Goal: Task Accomplishment & Management: Manage account settings

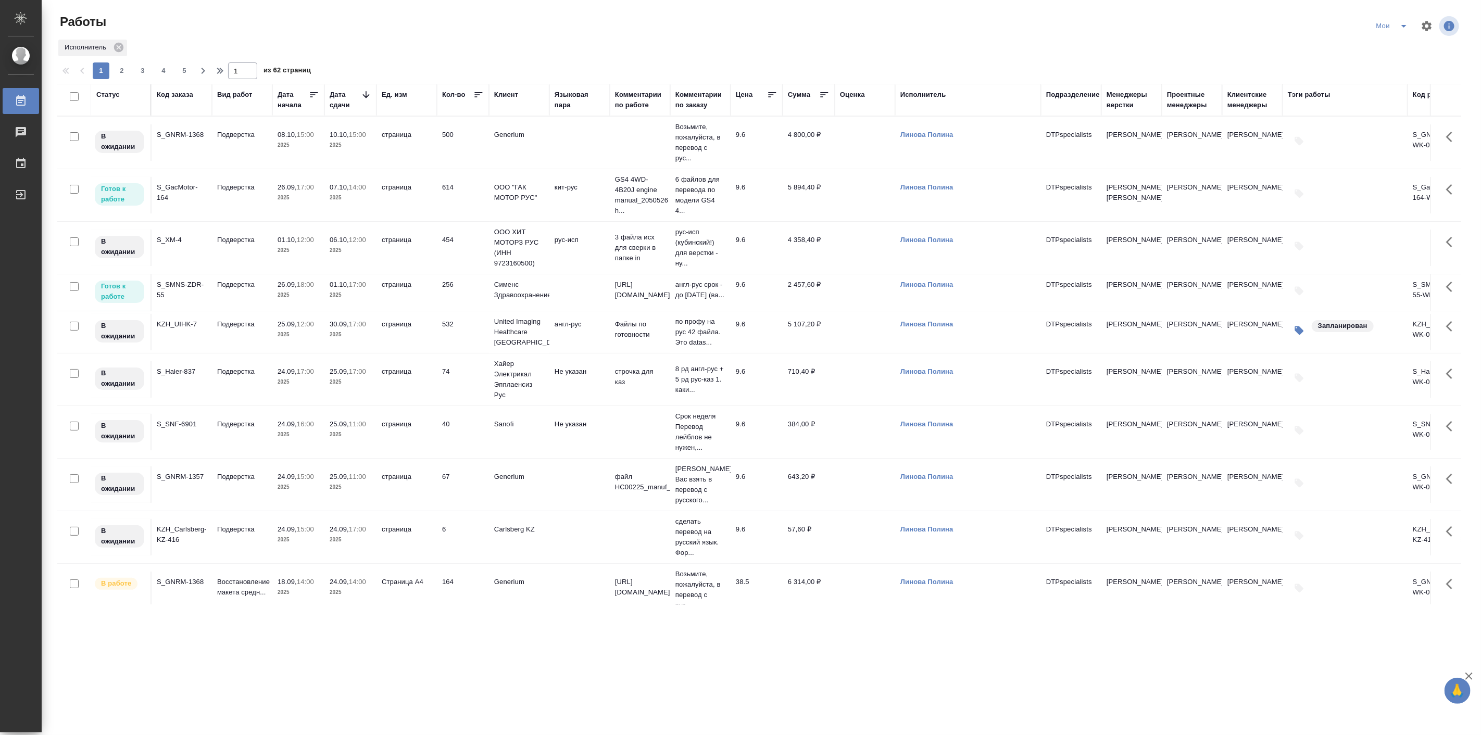
scroll to position [482, 0]
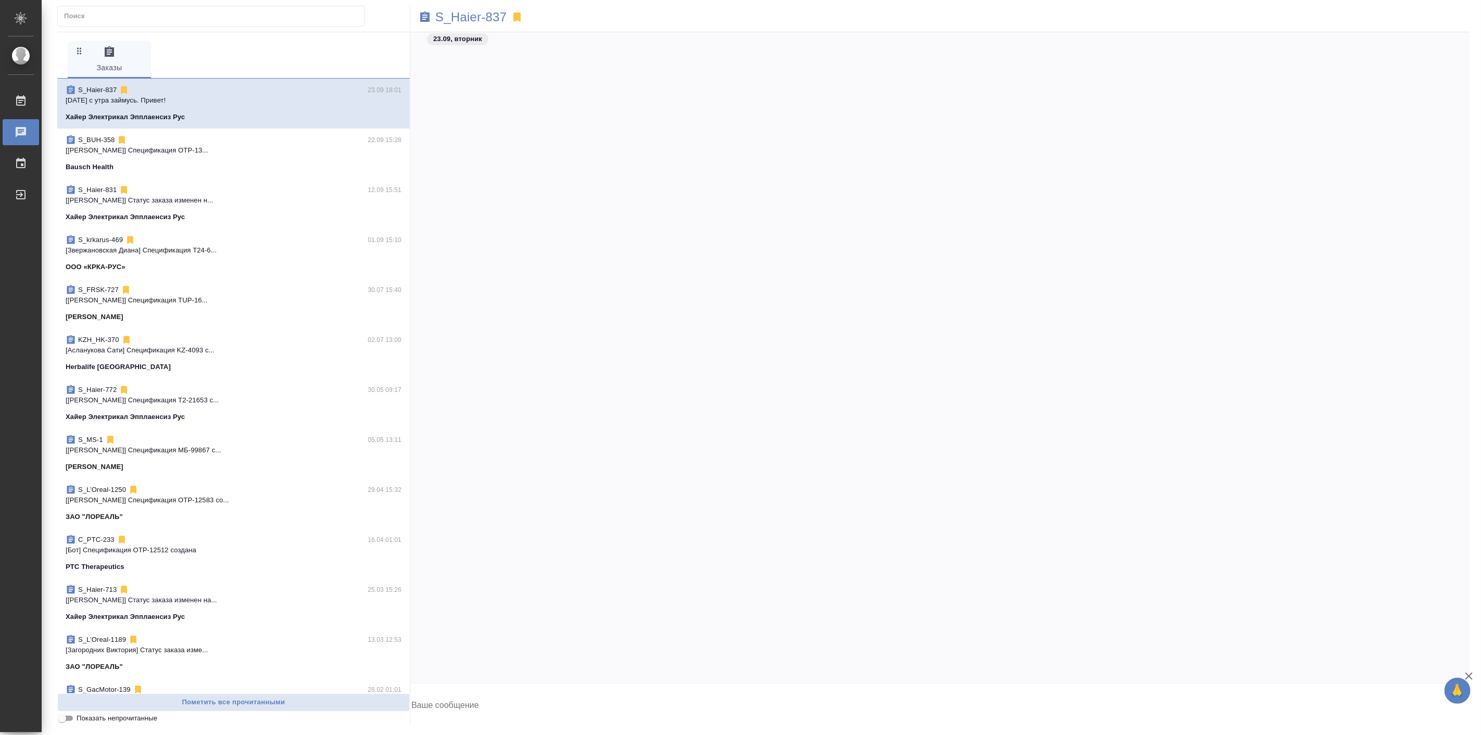
scroll to position [24280, 0]
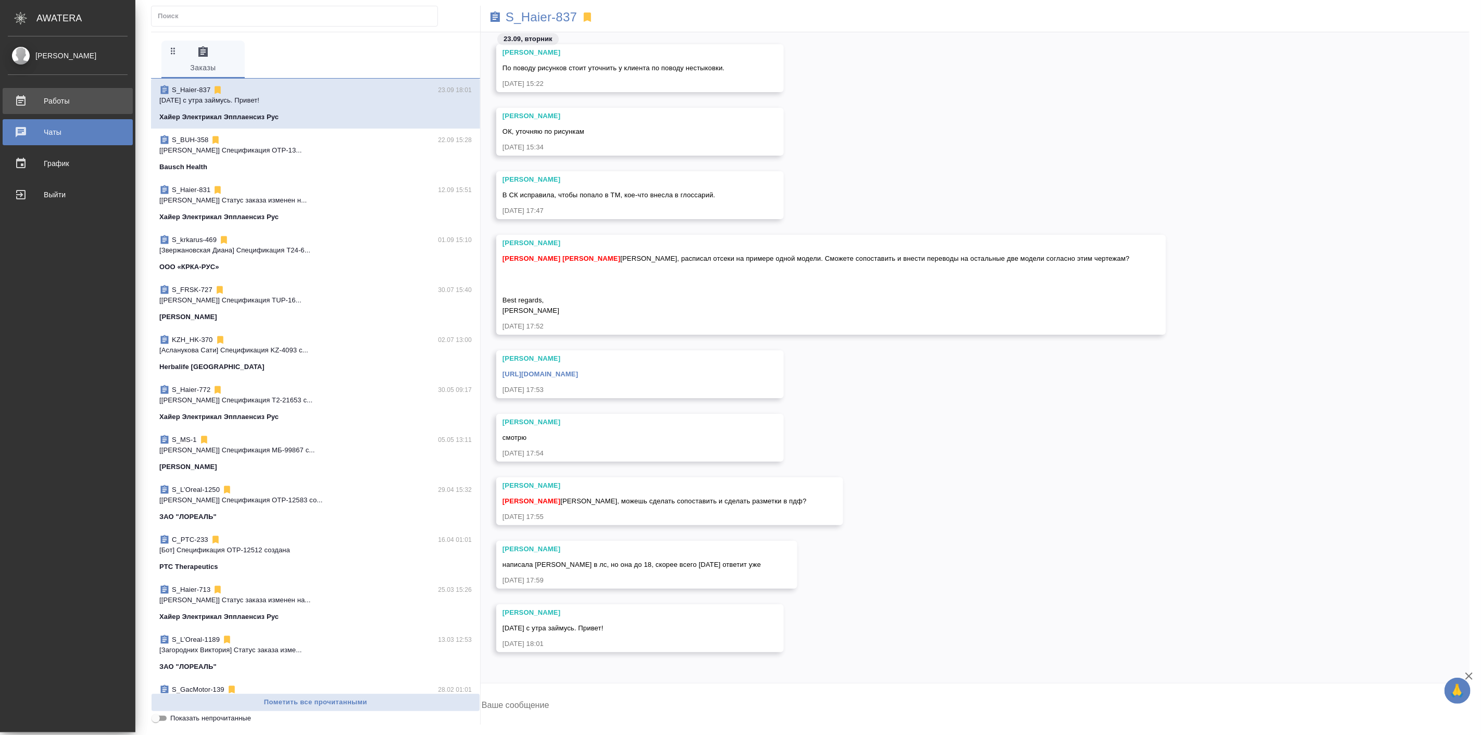
click at [71, 104] on div "Работы" at bounding box center [68, 101] width 120 height 16
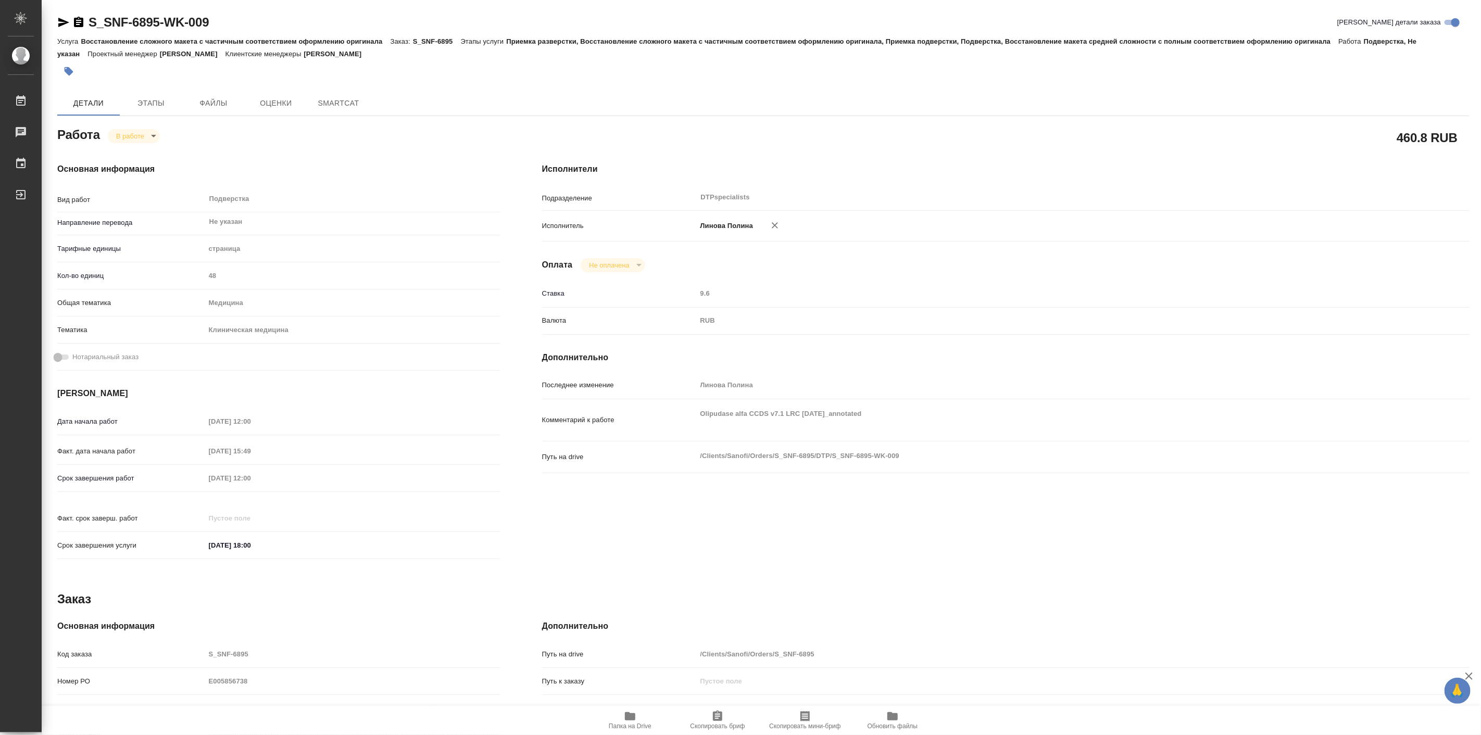
type textarea "x"
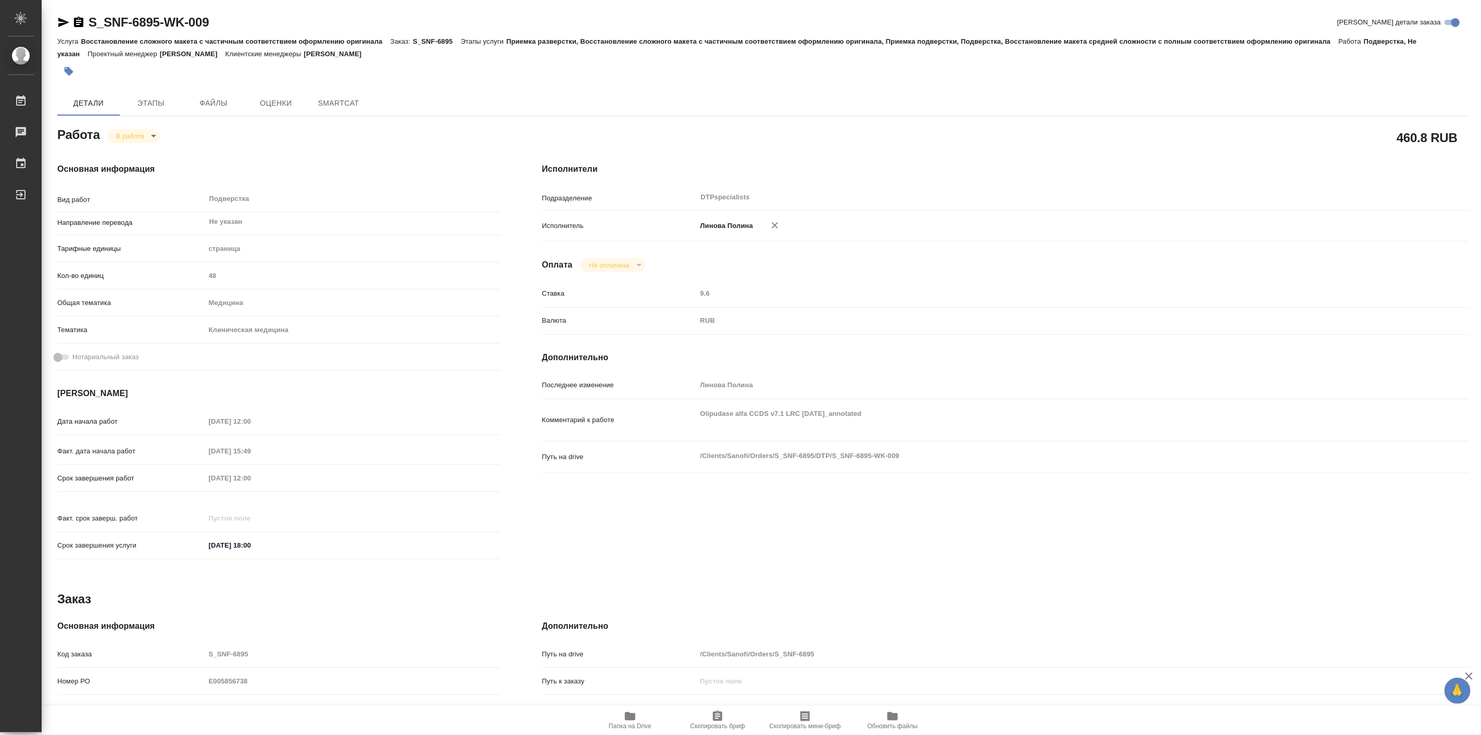
type textarea "x"
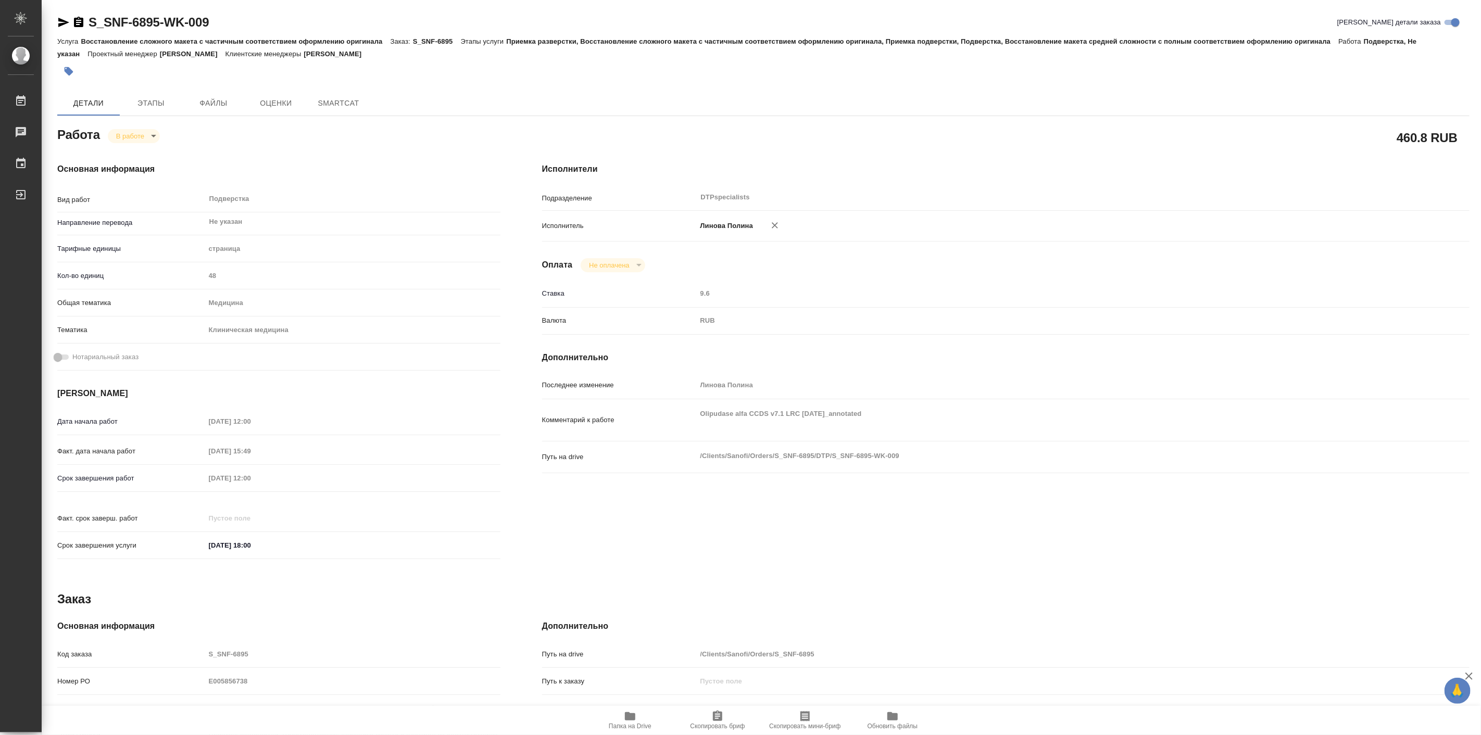
type textarea "x"
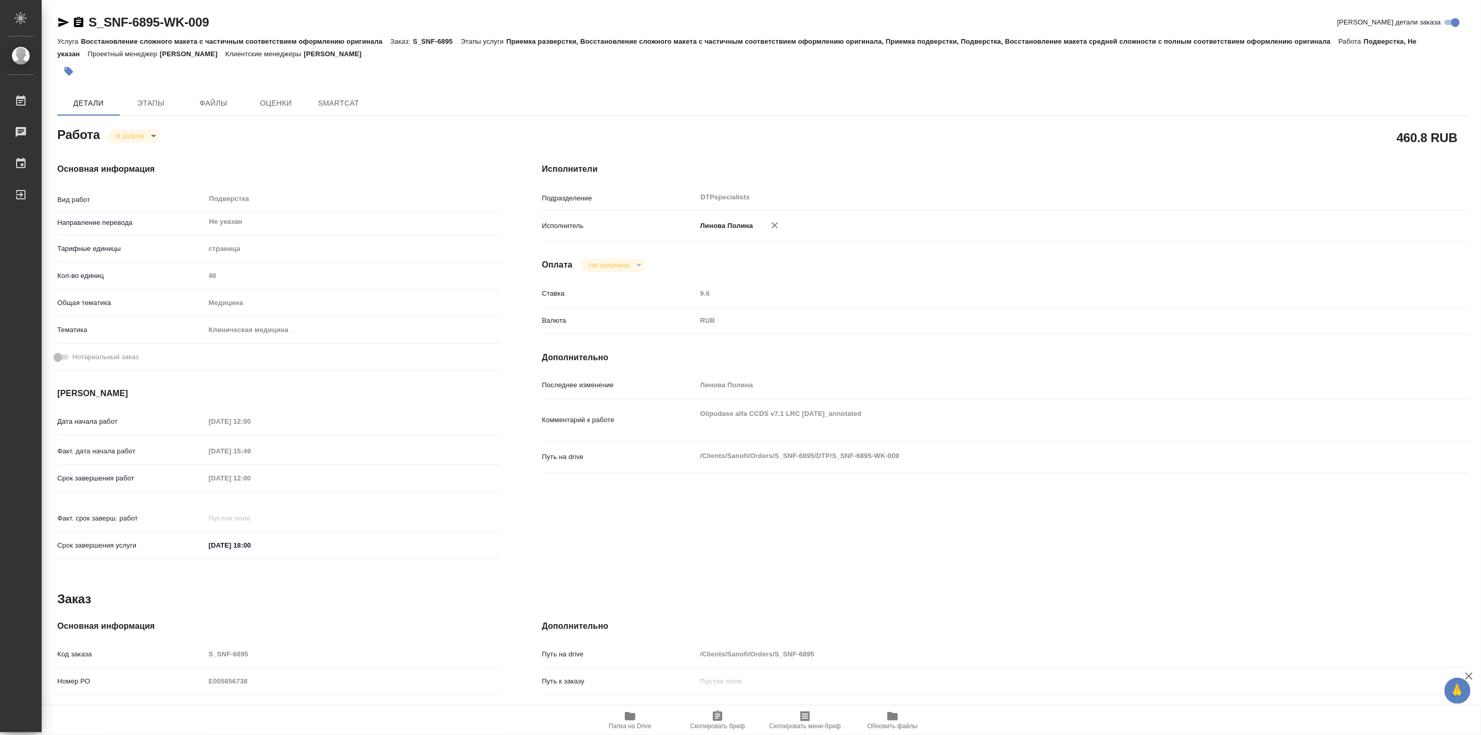
type textarea "x"
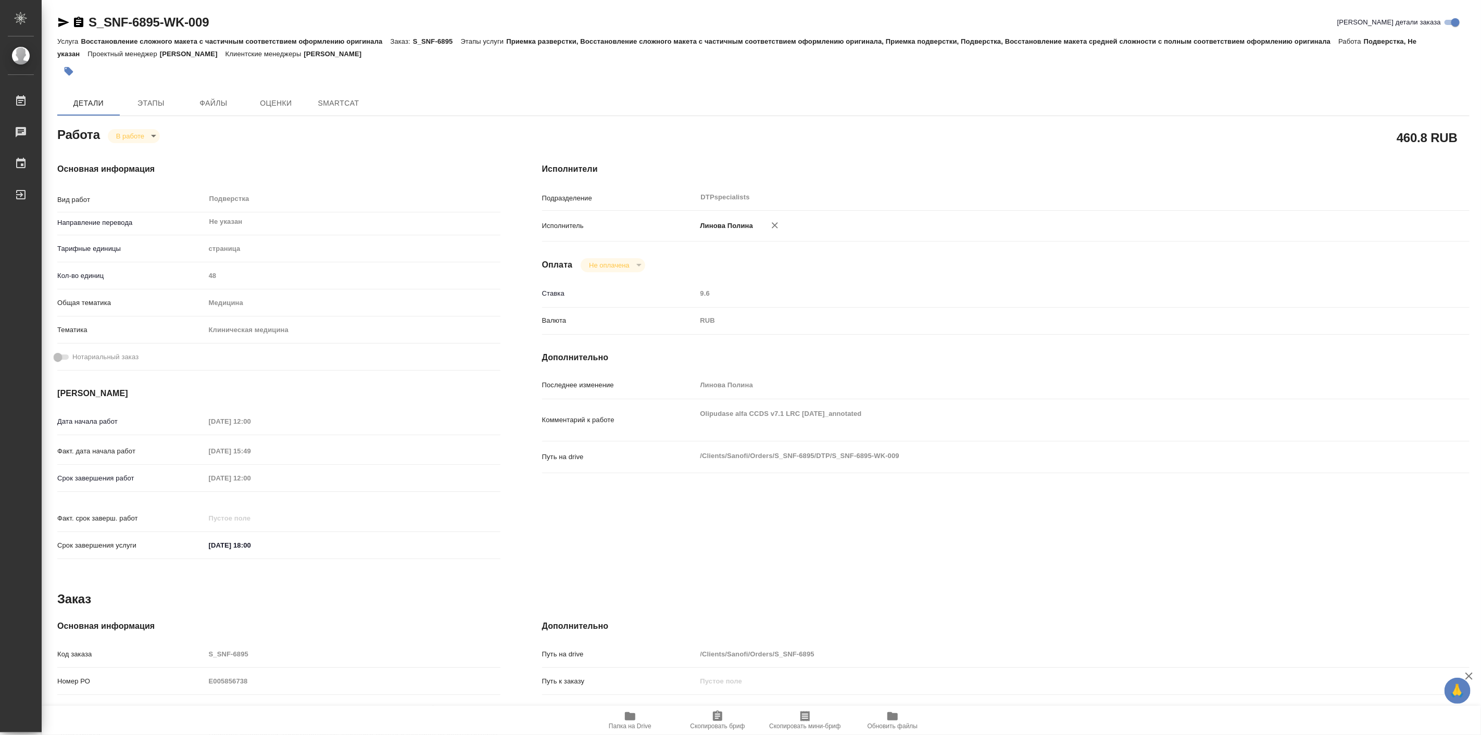
type textarea "x"
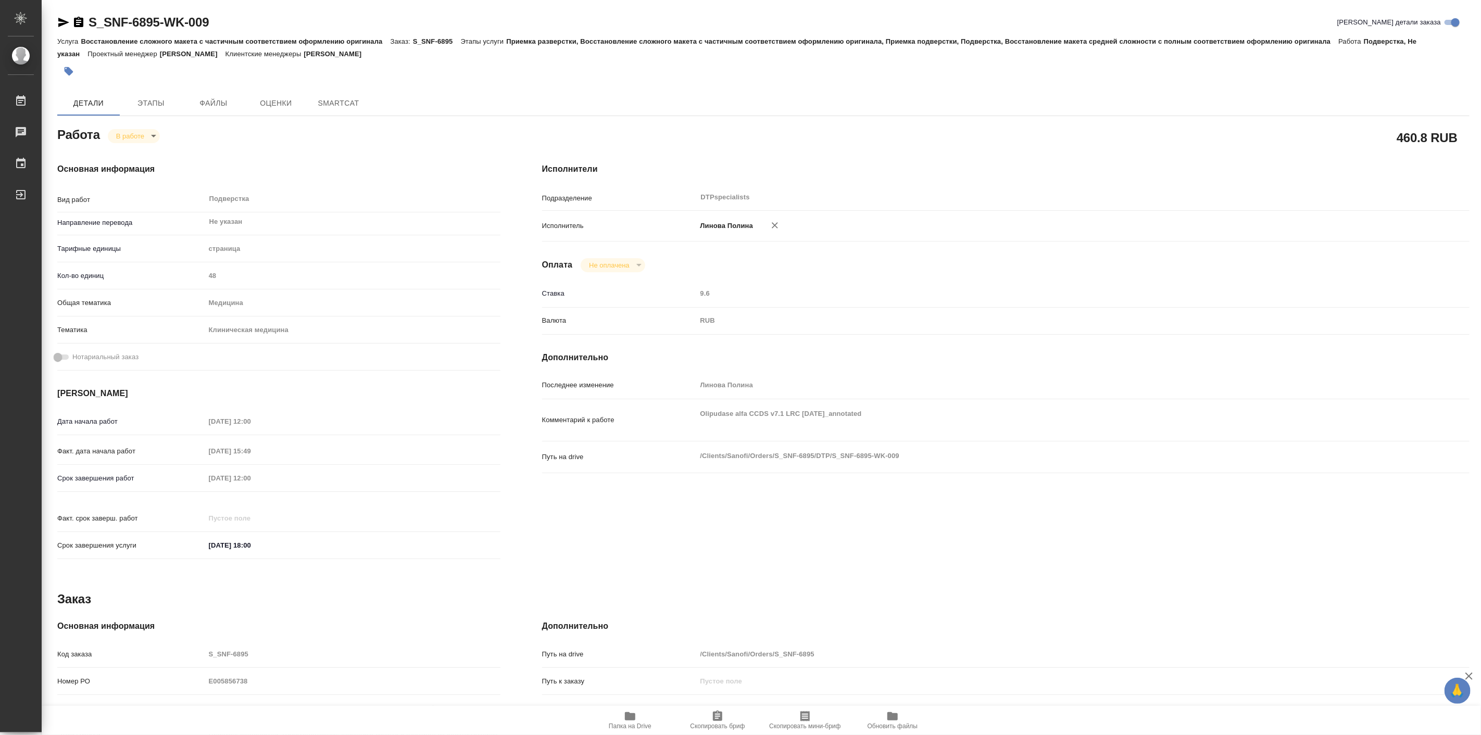
type textarea "x"
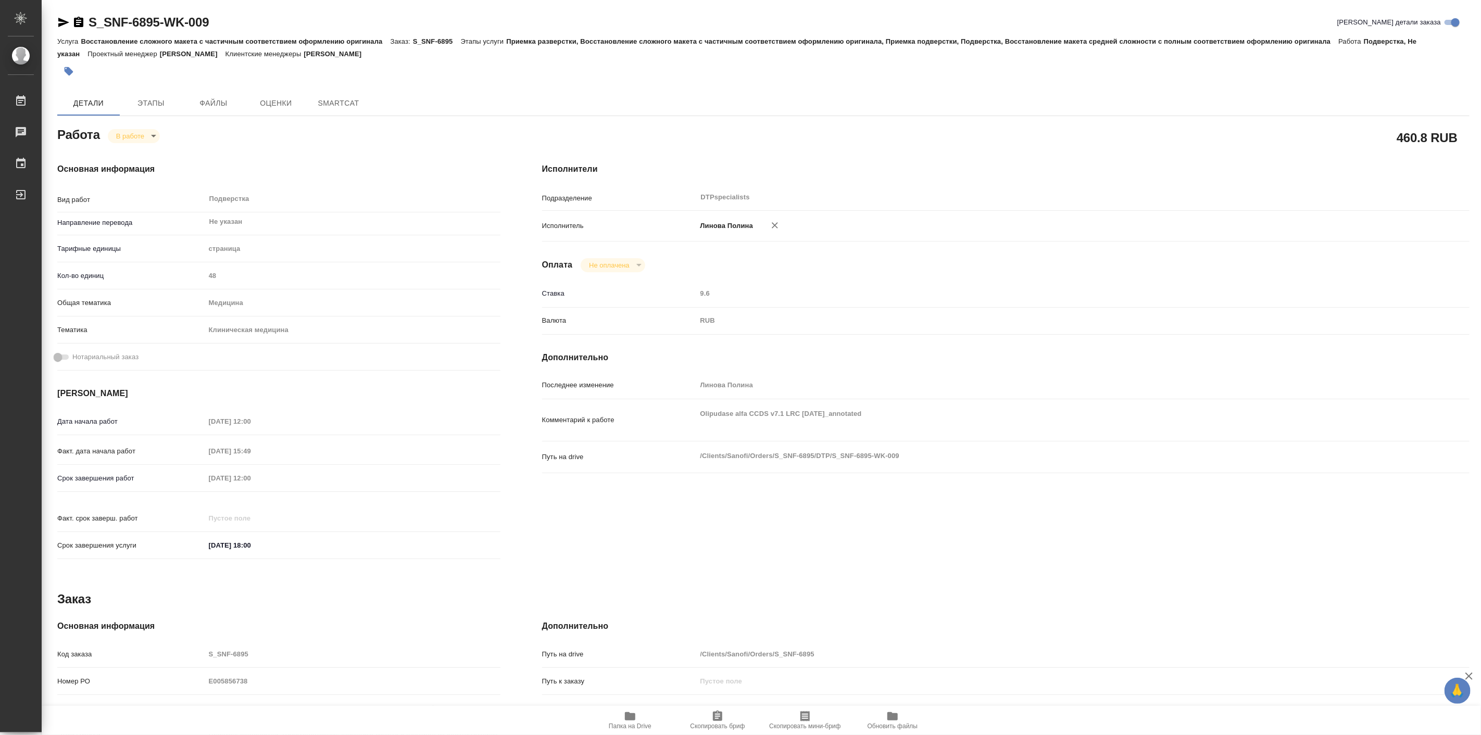
click at [639, 706] on button "Папка на Drive" at bounding box center [630, 720] width 88 height 29
type textarea "x"
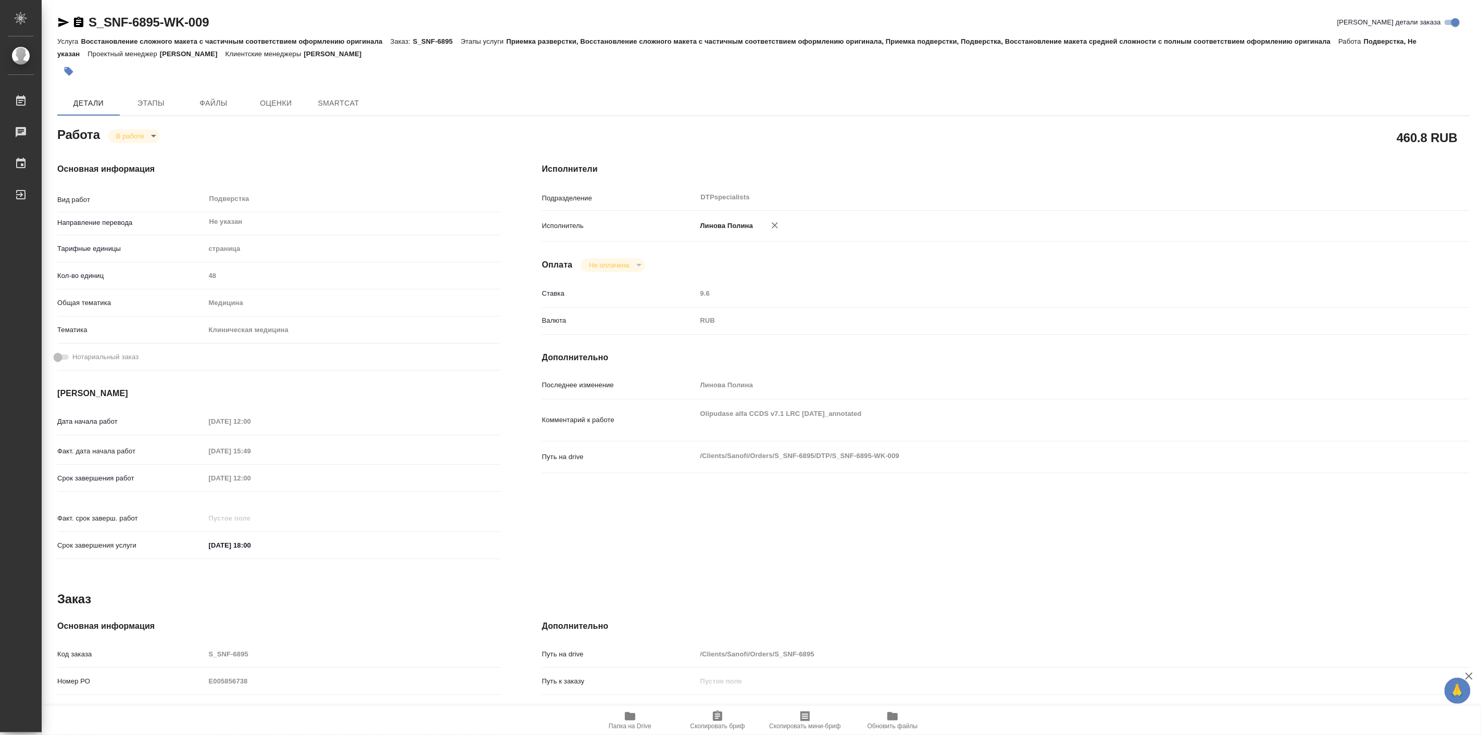
type textarea "x"
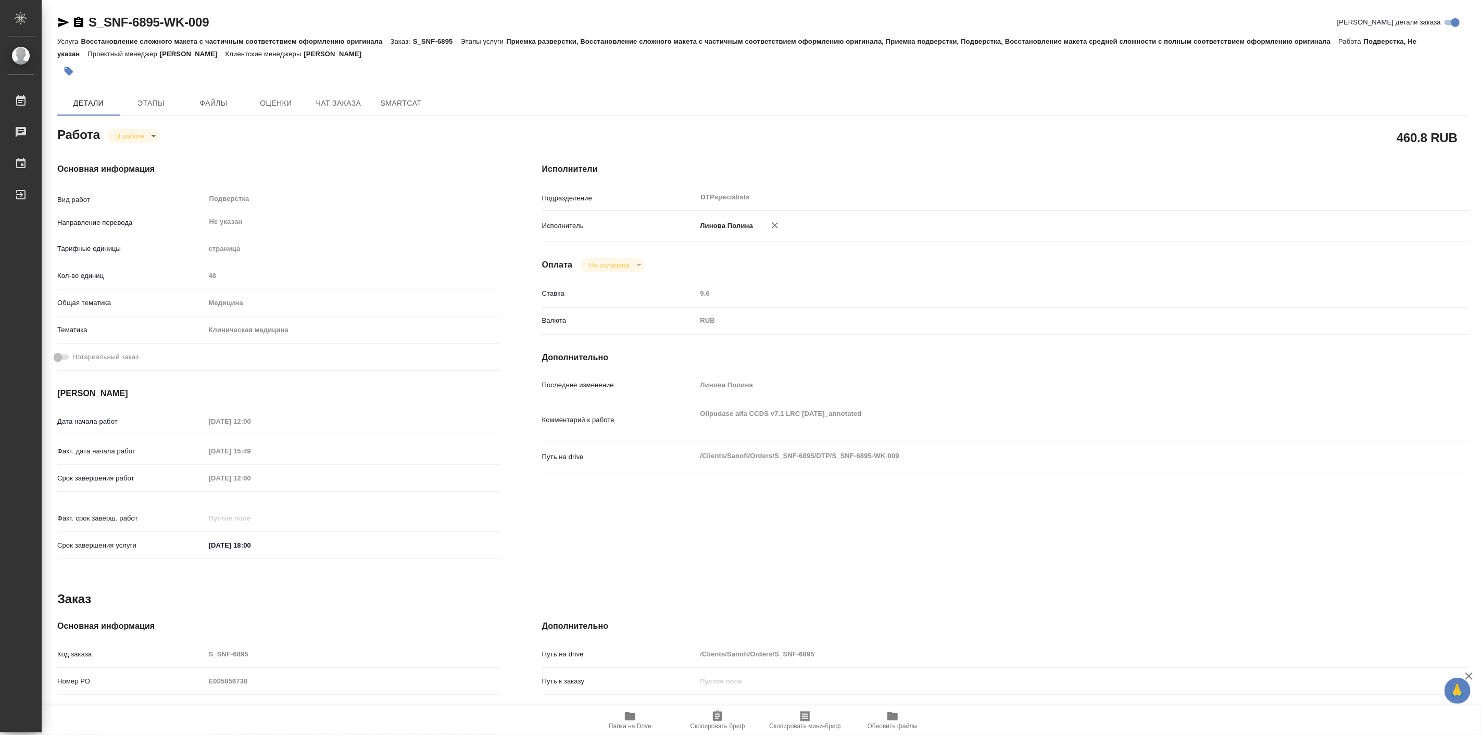
type textarea "x"
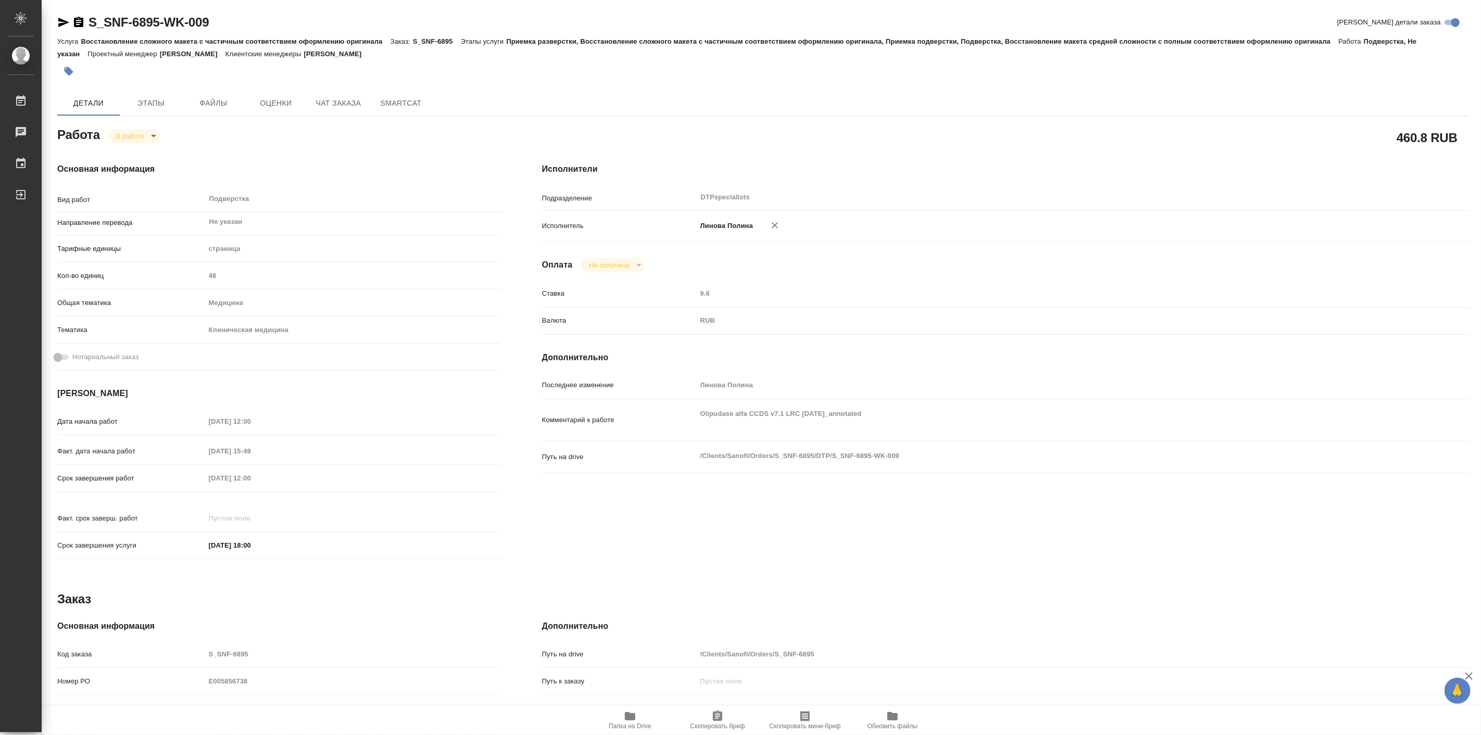
type textarea "x"
click at [134, 132] on body "🙏 .cls-1 fill:#fff; AWATERA Linova Polina Работы 0 Чаты График Выйти S_SNF-6895…" at bounding box center [740, 367] width 1481 height 735
click at [142, 155] on button "Выполнен" at bounding box center [135, 153] width 38 height 11
type textarea "x"
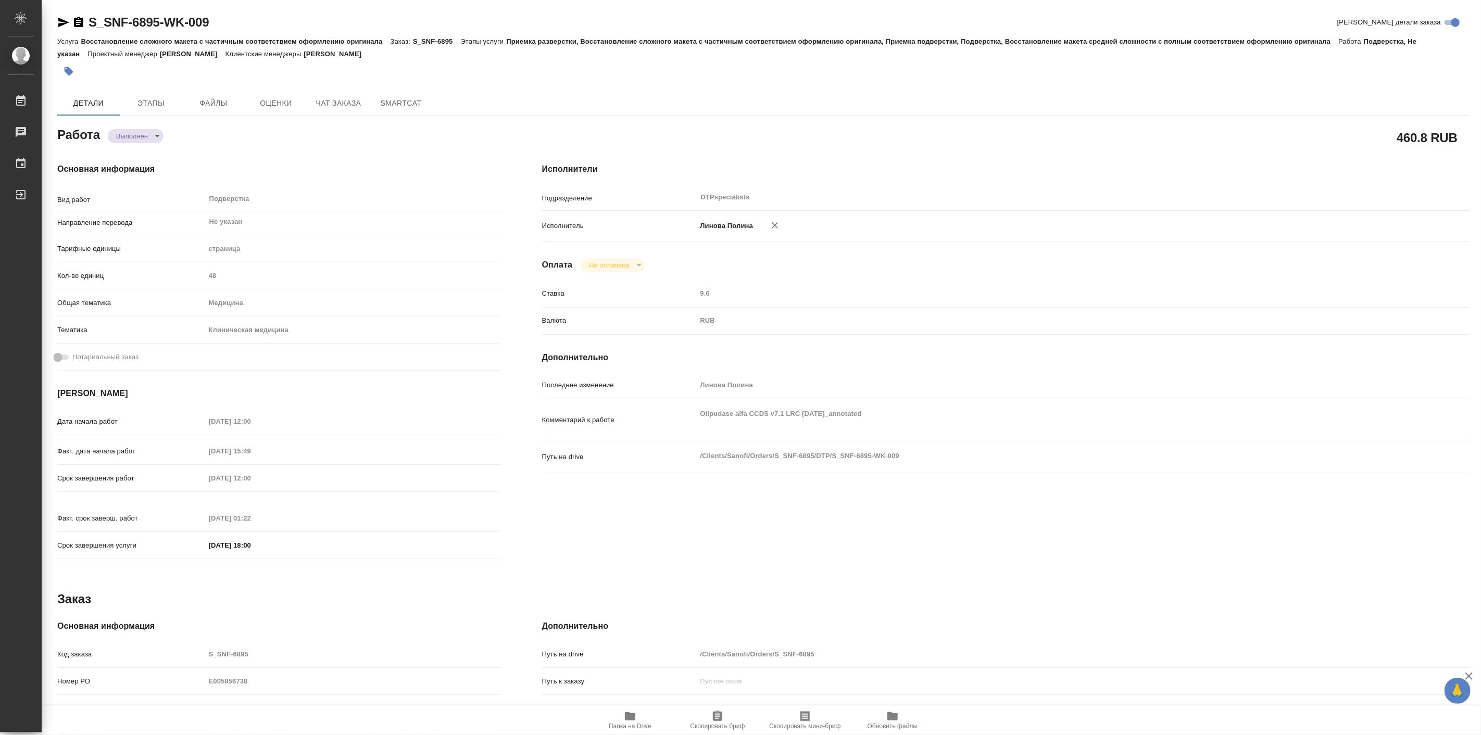
type textarea "x"
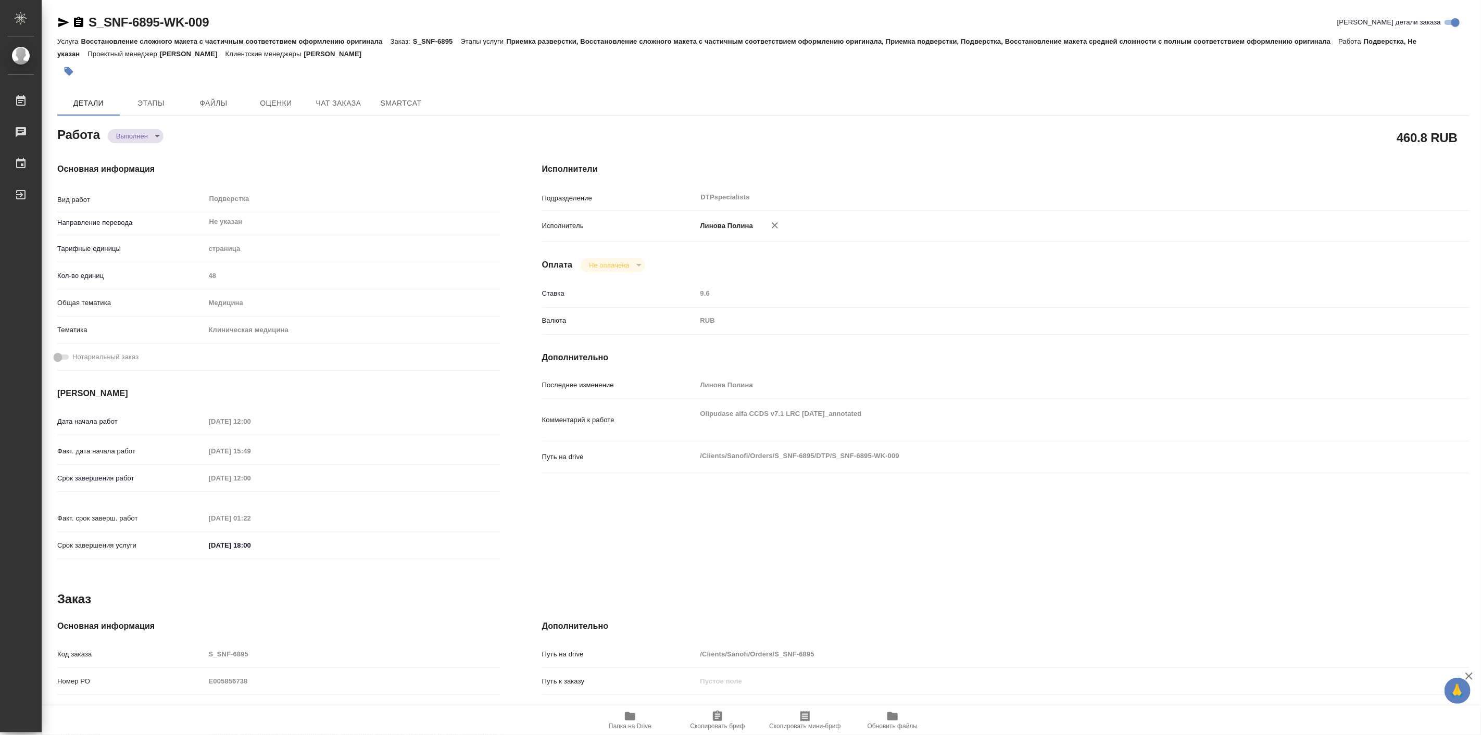
type textarea "x"
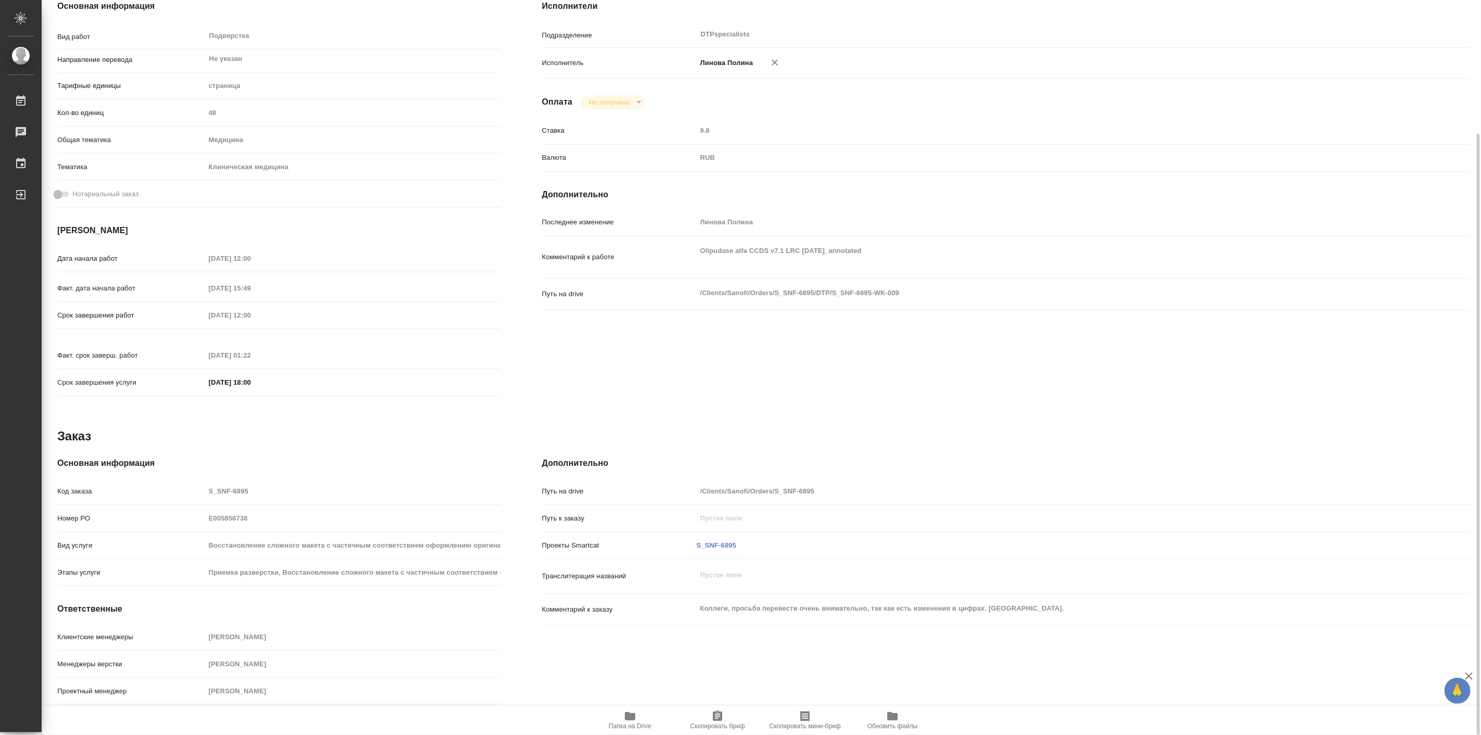
type textarea "x"
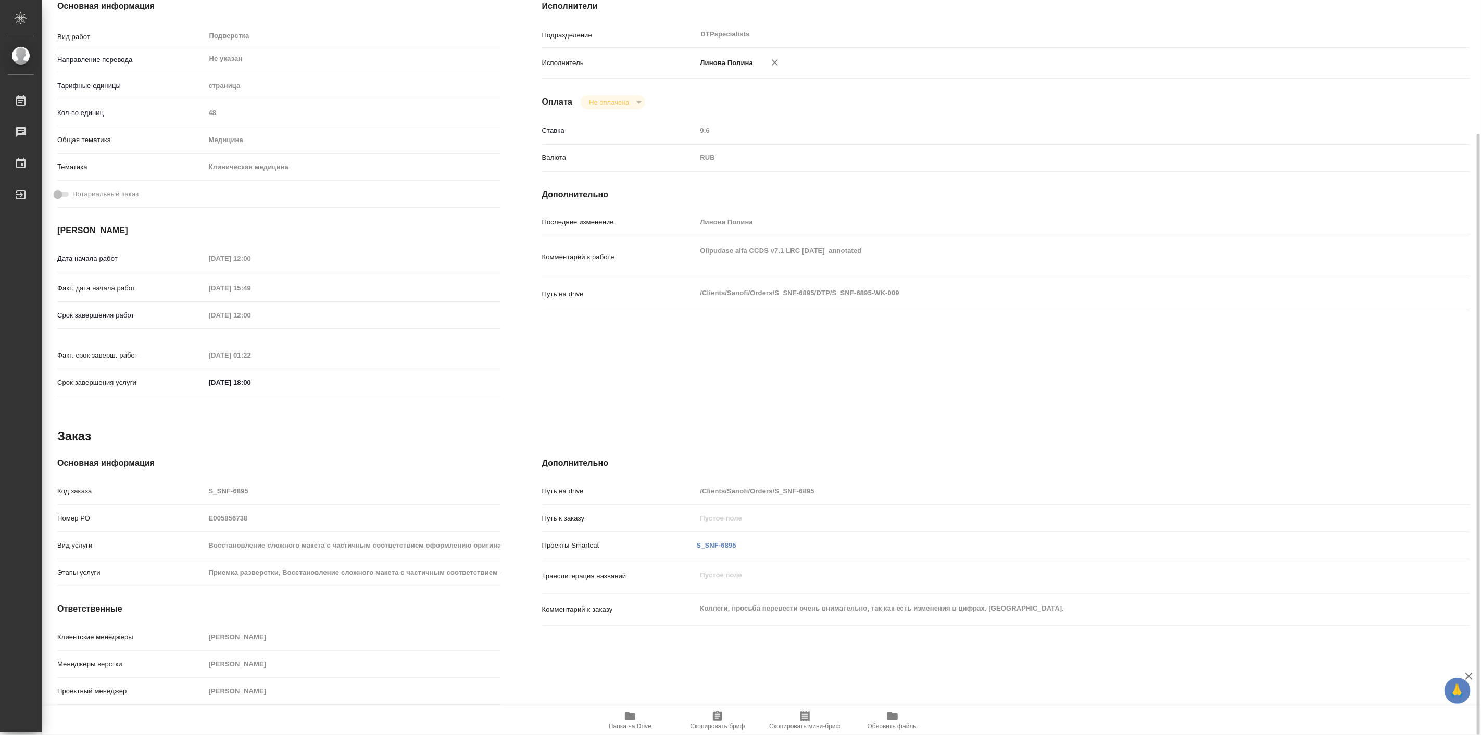
scroll to position [0, 0]
